Goal: Information Seeking & Learning: Learn about a topic

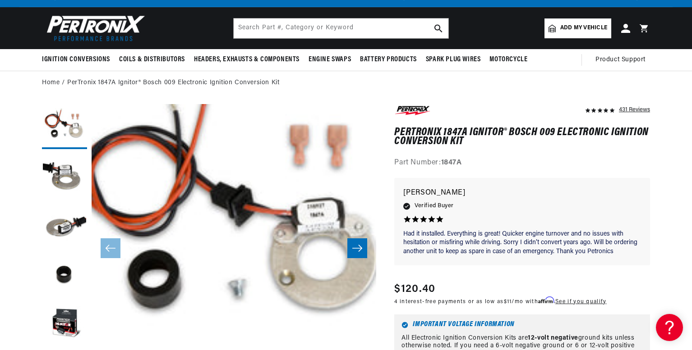
scroll to position [32, 0]
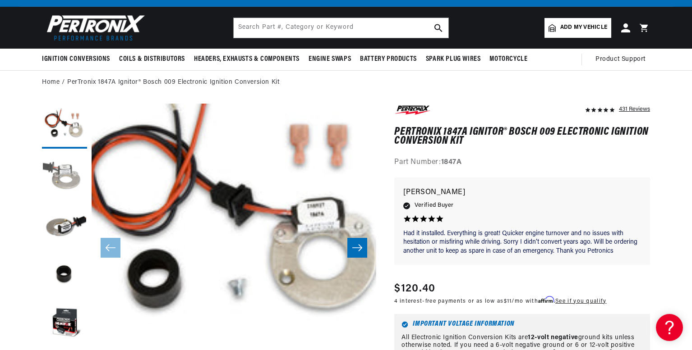
click at [68, 173] on button "Load image 2 in gallery view" at bounding box center [64, 175] width 45 height 45
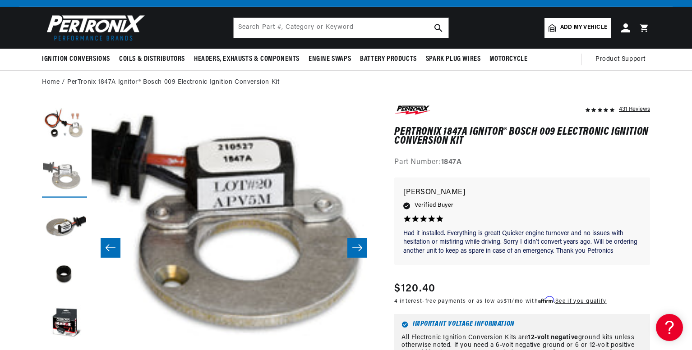
scroll to position [28, 285]
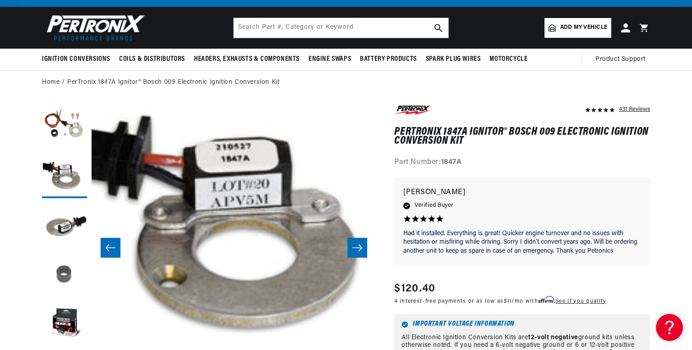
click at [68, 276] on button "Load image 4 in gallery view" at bounding box center [64, 275] width 45 height 45
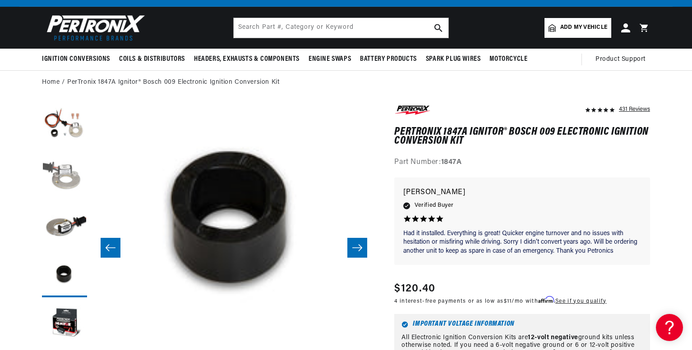
scroll to position [0, 1126]
click at [64, 131] on button "Load image 1 in gallery view" at bounding box center [64, 126] width 45 height 45
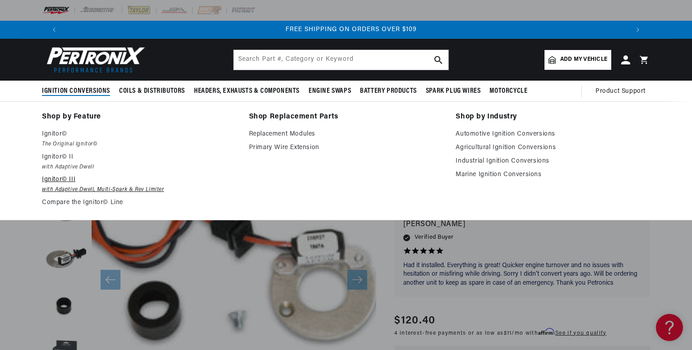
click at [60, 176] on p "Ignitor© III" at bounding box center [139, 180] width 194 height 11
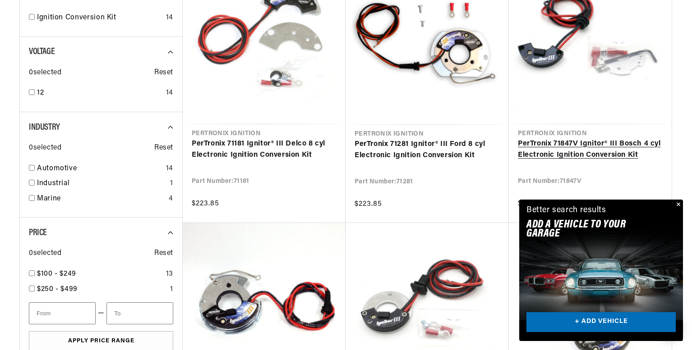
scroll to position [0, 1126]
click at [679, 202] on button "Close" at bounding box center [677, 205] width 11 height 11
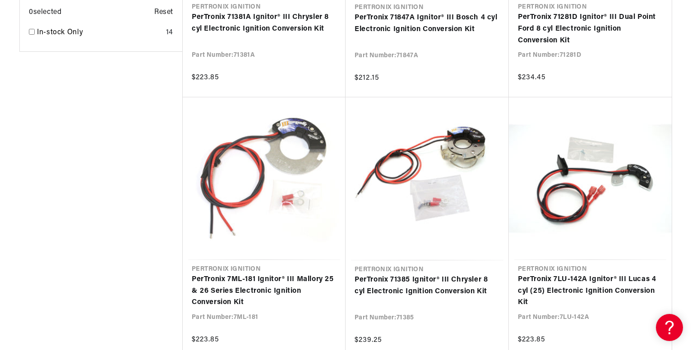
scroll to position [0, 0]
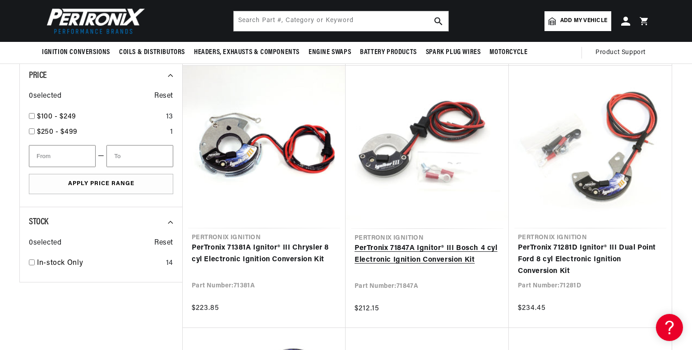
click at [404, 249] on link "PerTronix 71847A Ignitor® III Bosch 4 cyl Electronic Ignition Conversion Kit" at bounding box center [426, 254] width 145 height 23
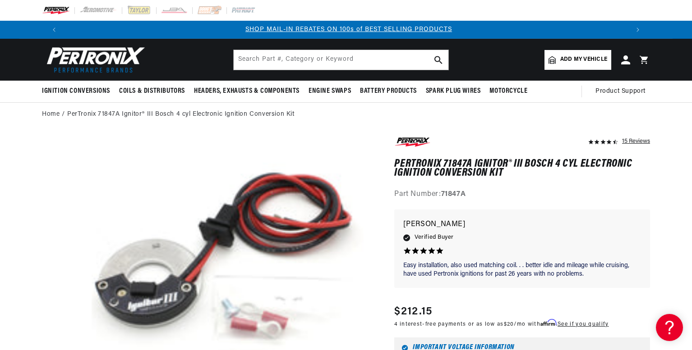
scroll to position [17, 0]
